Goal: Obtain resource: Download file/media

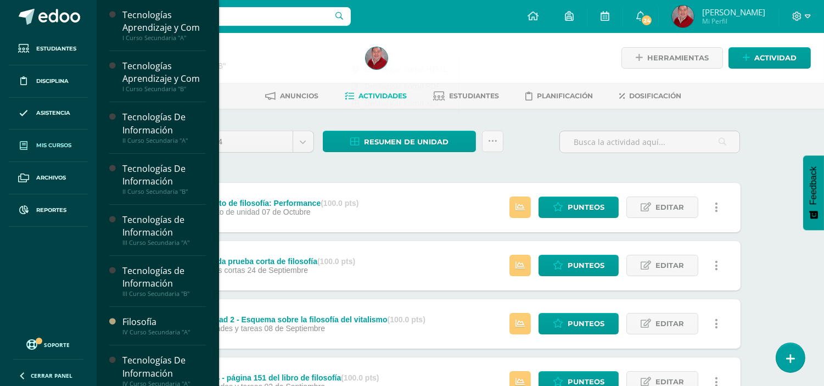
click at [60, 142] on span "Mis cursos" at bounding box center [53, 145] width 35 height 9
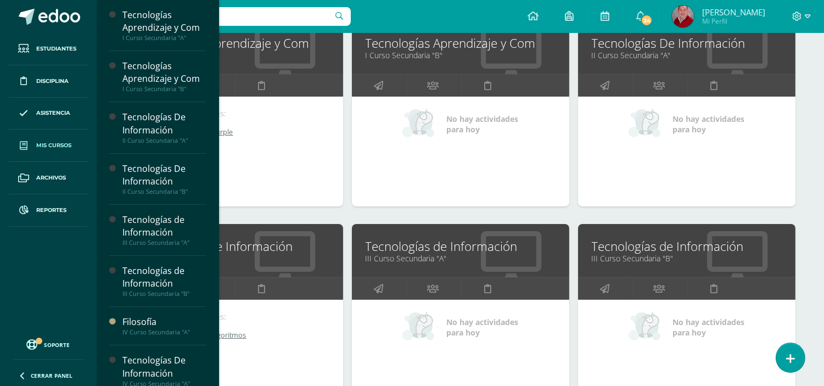
scroll to position [189, 0]
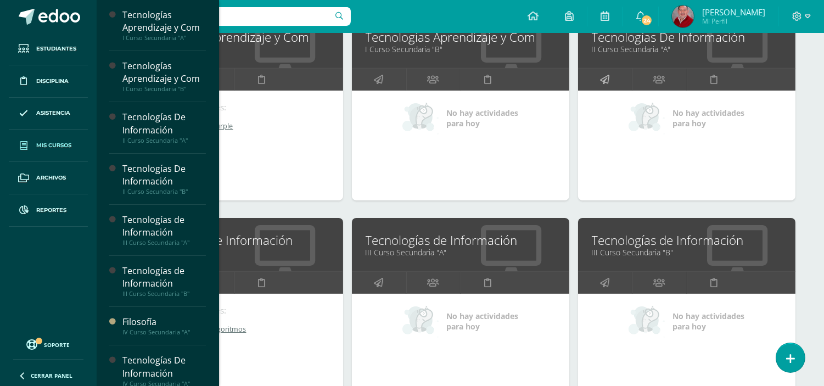
click at [604, 79] on icon at bounding box center [604, 79] width 9 height 21
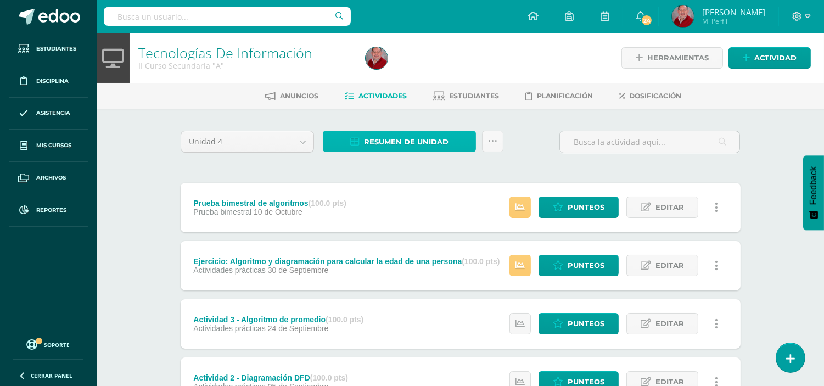
click at [391, 142] on span "Resumen de unidad" at bounding box center [406, 142] width 85 height 20
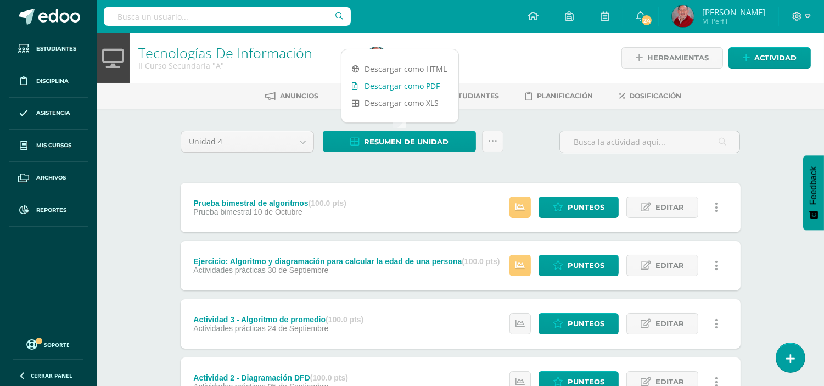
click at [391, 88] on link "Descargar como PDF" at bounding box center [400, 85] width 117 height 17
